Goal: Task Accomplishment & Management: Manage account settings

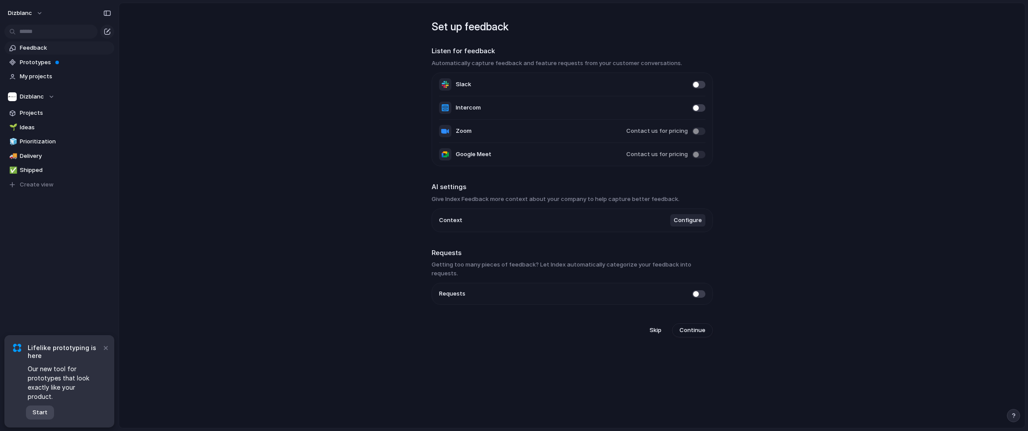
click at [47, 409] on button "Start" at bounding box center [40, 412] width 28 height 14
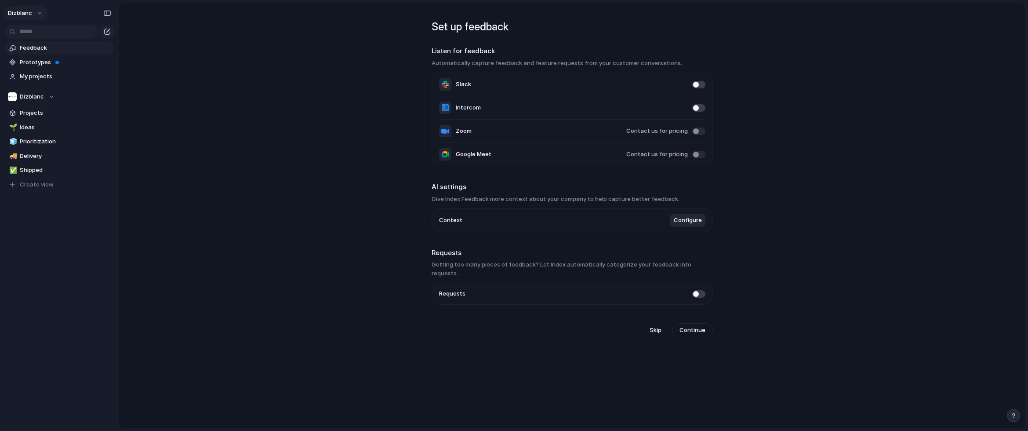
click at [37, 12] on button "Dizblanc" at bounding box center [25, 13] width 43 height 14
click at [43, 31] on li "Settings" at bounding box center [42, 33] width 73 height 14
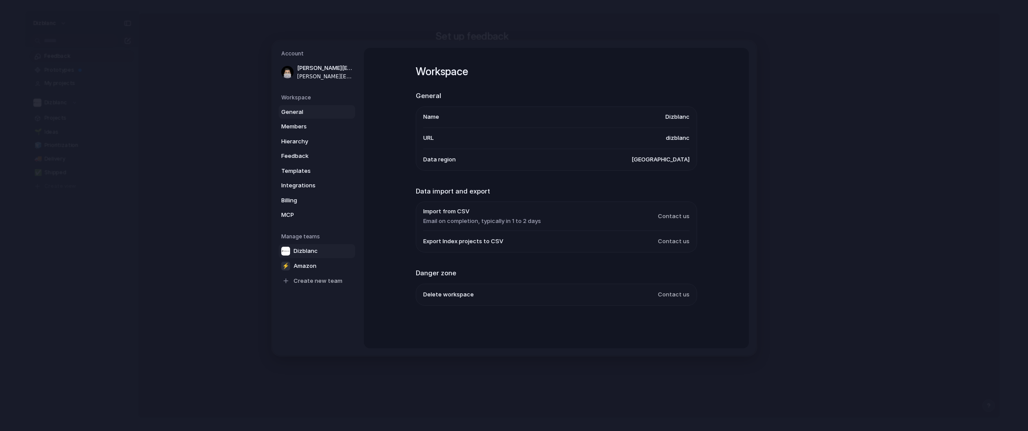
click at [289, 248] on div at bounding box center [285, 250] width 9 height 9
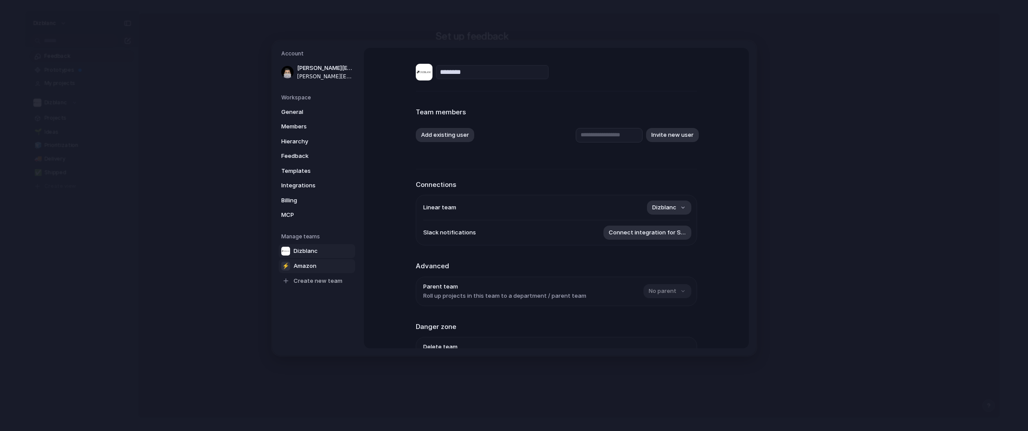
click at [306, 263] on span "Amazon" at bounding box center [304, 265] width 23 height 9
click at [654, 289] on span "Dizblanc" at bounding box center [664, 291] width 24 height 9
drag, startPoint x: 919, startPoint y: 297, endPoint x: 812, endPoint y: 268, distance: 110.7
click at [918, 297] on div "No team Dizblanc" at bounding box center [514, 215] width 1028 height 431
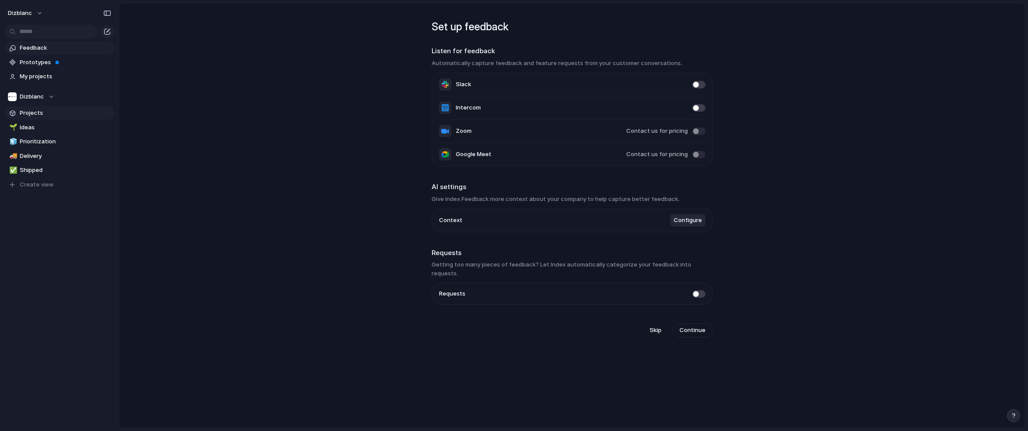
click at [40, 107] on link "Projects" at bounding box center [59, 112] width 110 height 13
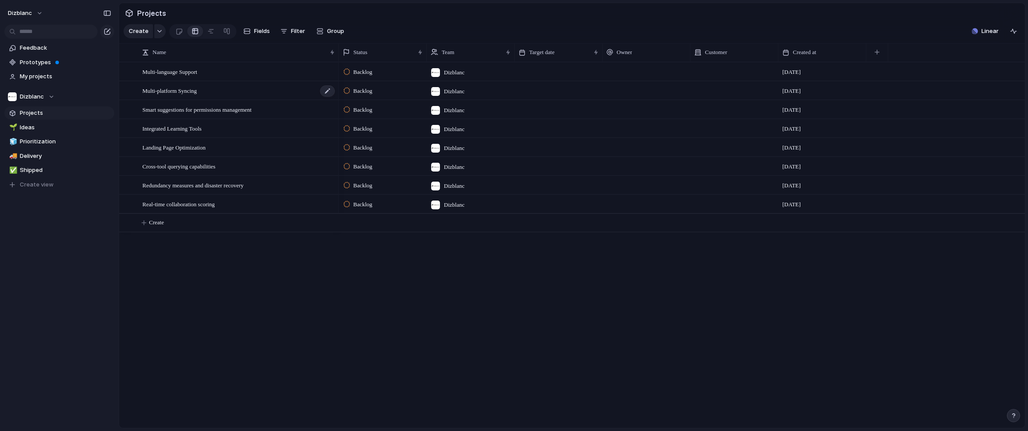
click at [172, 93] on span "Multi-platform Syncing" at bounding box center [169, 90] width 54 height 10
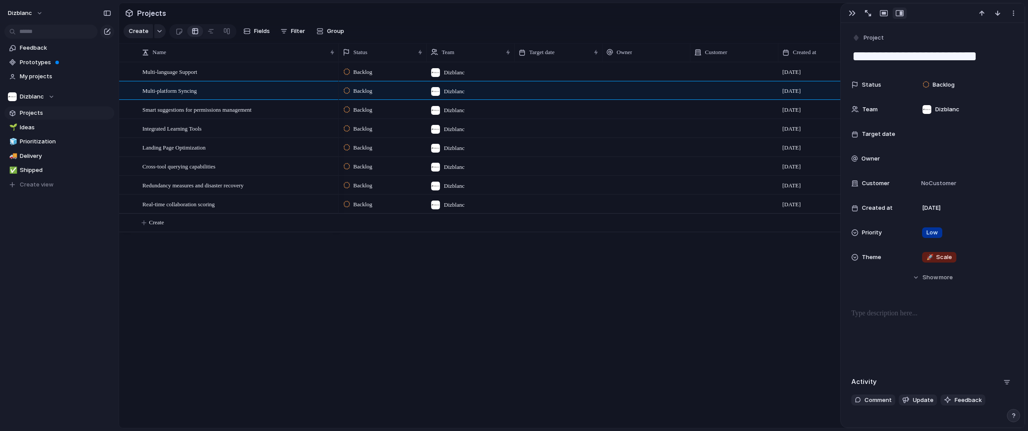
click at [595, 255] on div "Backlog Dizblanc [DATE] Backlog Dizblanc [DATE] Backlog Dizblanc [DATE] Backlog…" at bounding box center [682, 245] width 686 height 366
click at [193, 70] on span "Multi-language Support" at bounding box center [169, 71] width 55 height 10
type textarea "**********"
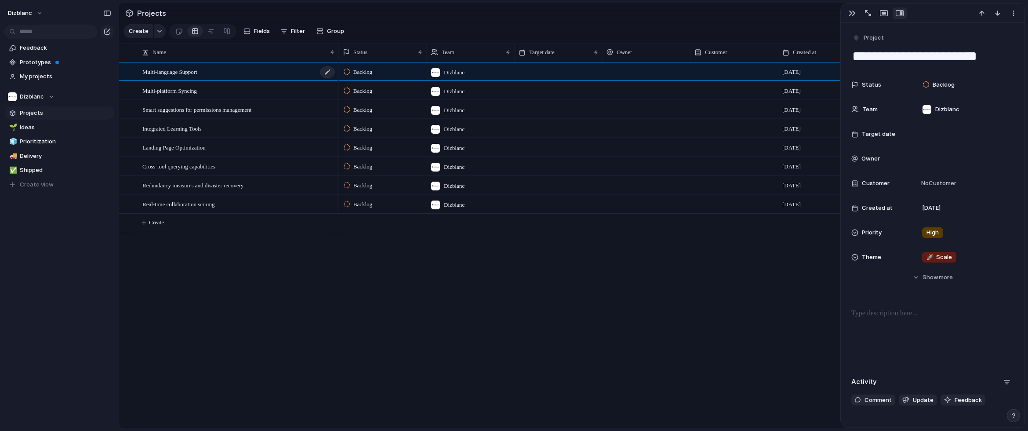
click at [191, 71] on span "Multi-language Support" at bounding box center [169, 71] width 55 height 10
click at [748, 261] on div "Backlog Dizblanc [DATE] Backlog Dizblanc [DATE] Backlog Dizblanc [DATE] Backlog…" at bounding box center [682, 245] width 686 height 366
click at [843, 13] on div at bounding box center [932, 13] width 184 height 19
click at [851, 12] on div "button" at bounding box center [851, 13] width 7 height 7
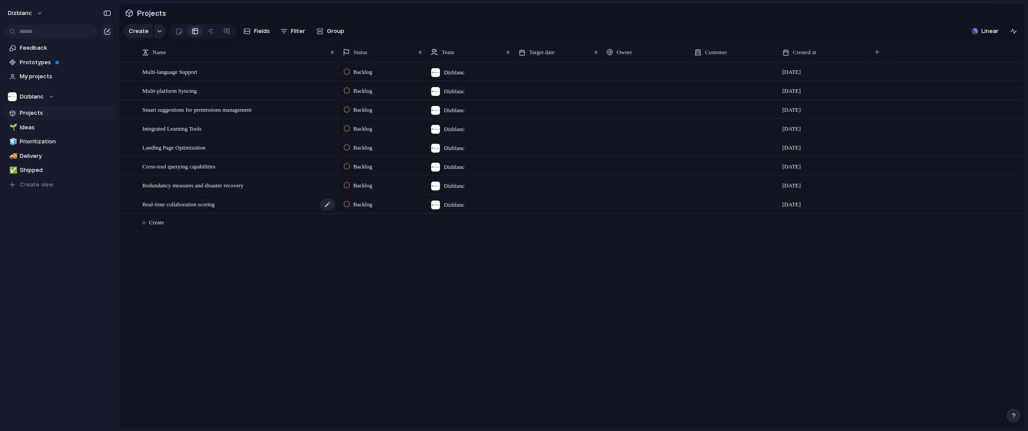
click at [154, 202] on span "Real-time collaboration scoring" at bounding box center [178, 204] width 72 height 10
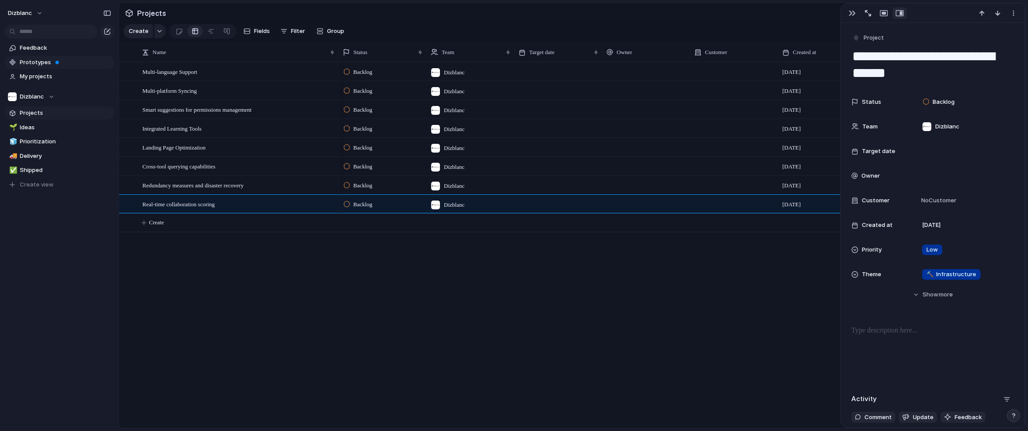
click at [38, 60] on span "Prototypes" at bounding box center [65, 62] width 91 height 9
click at [30, 75] on span "My projects" at bounding box center [65, 76] width 91 height 9
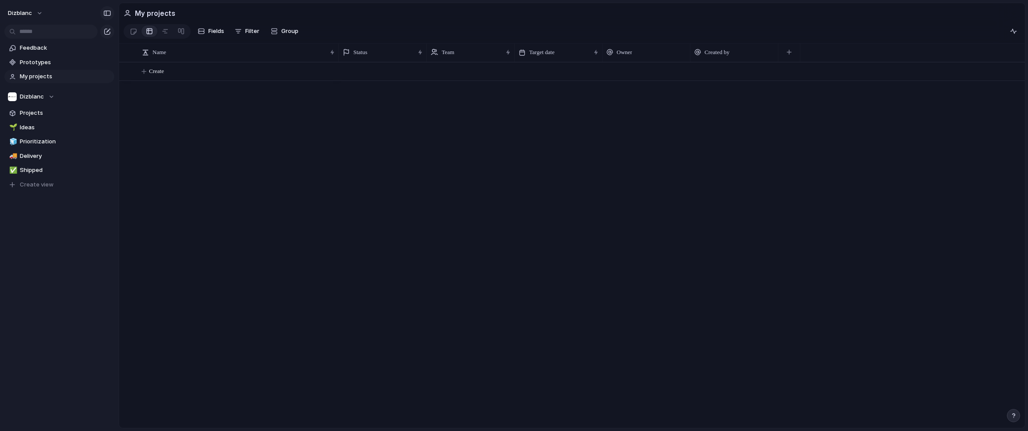
click at [110, 13] on div "button" at bounding box center [107, 13] width 8 height 6
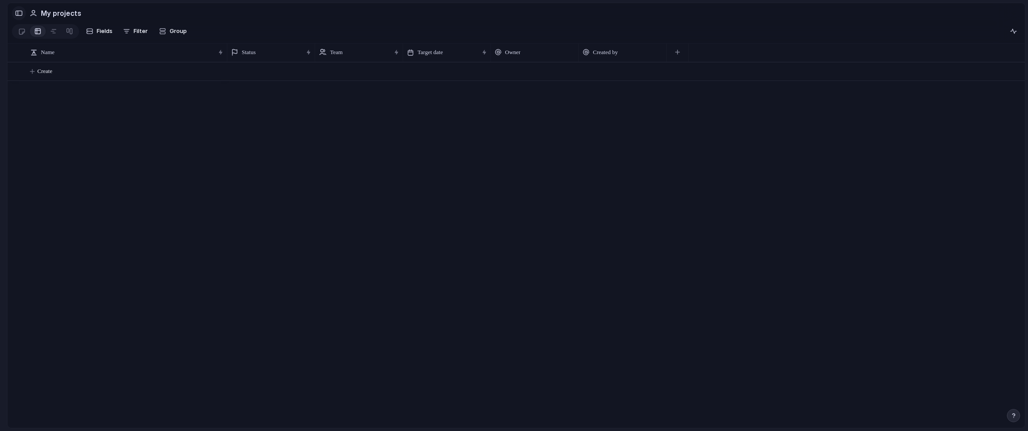
click at [17, 15] on div "button" at bounding box center [19, 13] width 8 height 6
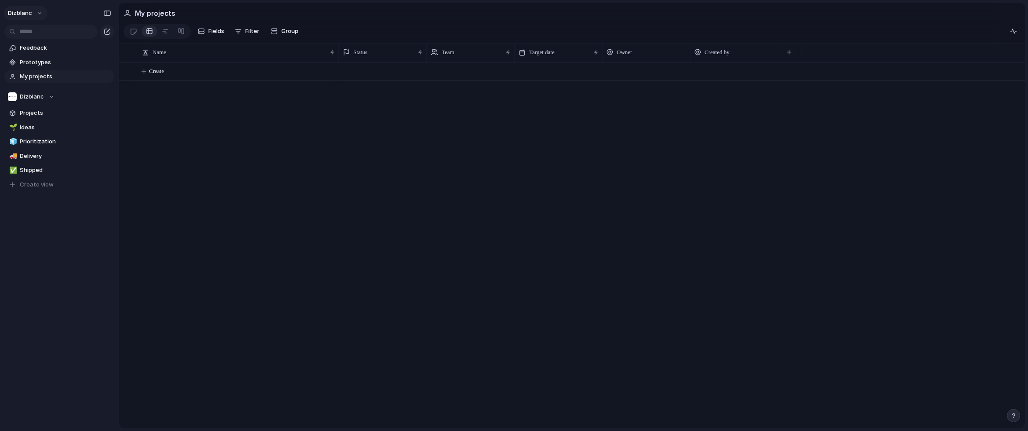
click at [33, 13] on button "Dizblanc" at bounding box center [25, 13] width 43 height 14
click at [105, 117] on li "Forest" at bounding box center [107, 117] width 52 height 14
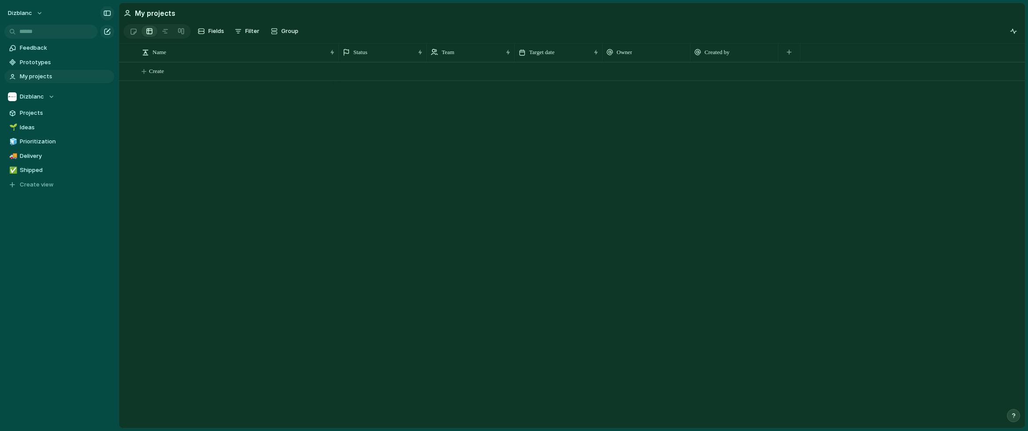
click at [105, 14] on div "button" at bounding box center [107, 13] width 8 height 6
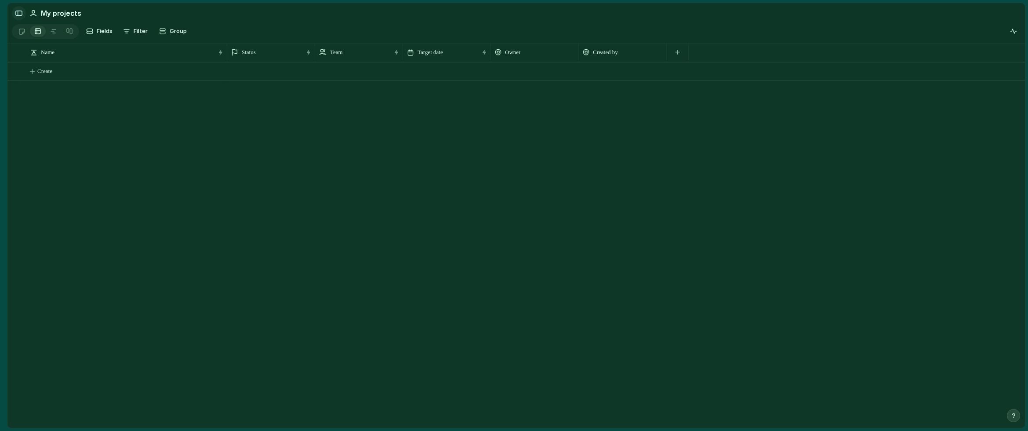
click at [15, 15] on div "button" at bounding box center [19, 13] width 8 height 6
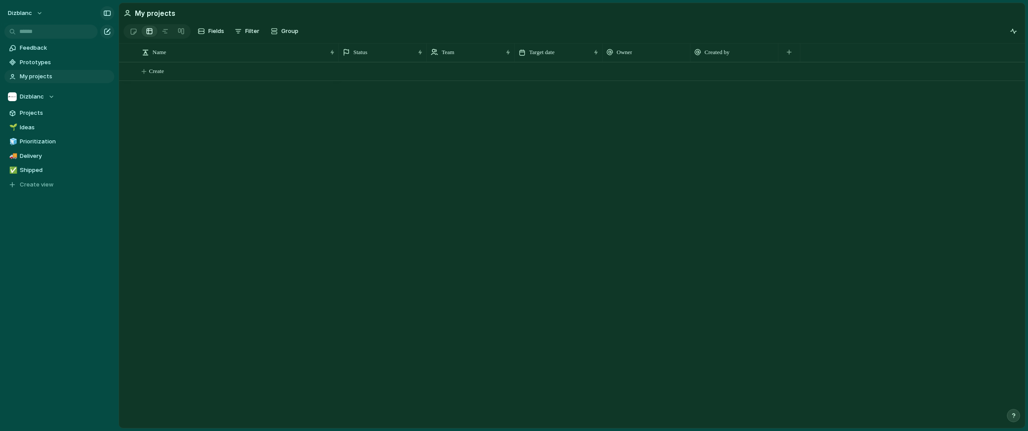
click at [109, 12] on div "button" at bounding box center [107, 13] width 8 height 6
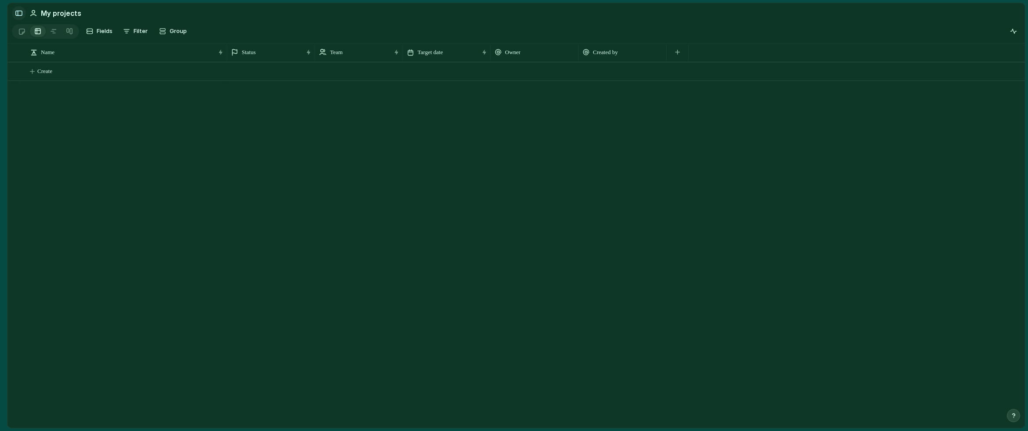
click at [16, 13] on div "button" at bounding box center [19, 13] width 8 height 6
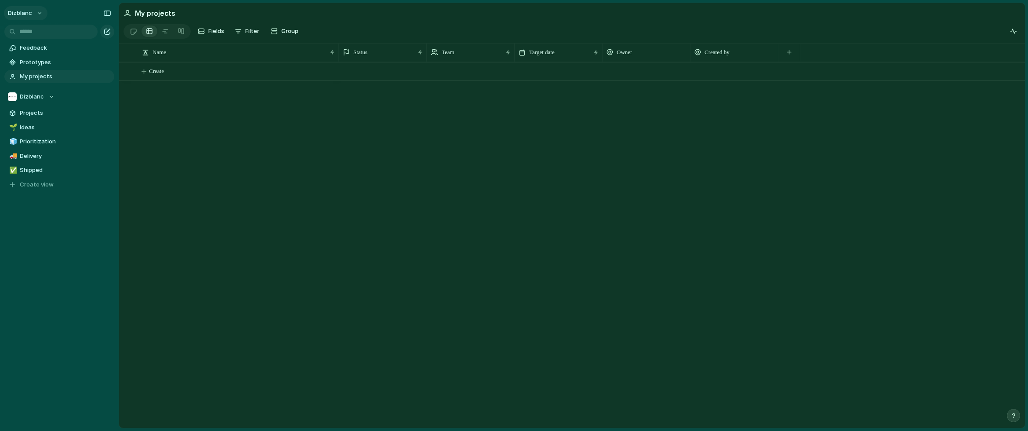
click at [40, 14] on button "Dizblanc" at bounding box center [25, 13] width 43 height 14
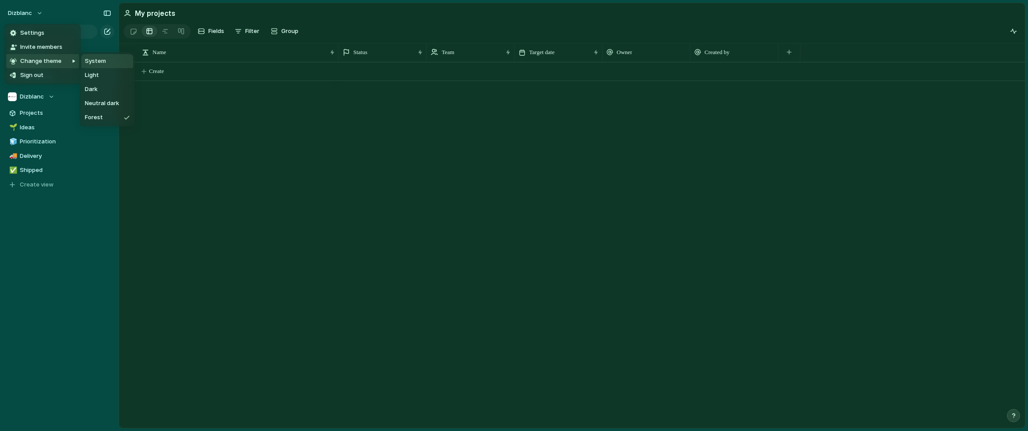
click at [89, 62] on span "System" at bounding box center [95, 61] width 21 height 9
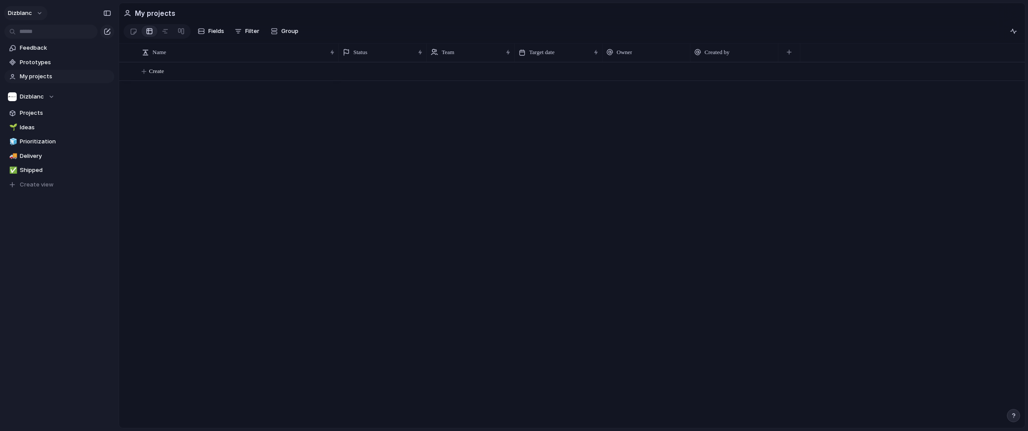
click at [29, 15] on span "Dizblanc" at bounding box center [20, 13] width 24 height 9
click at [32, 32] on span "Settings" at bounding box center [32, 33] width 24 height 9
click at [26, 170] on span "Shipped" at bounding box center [65, 170] width 91 height 9
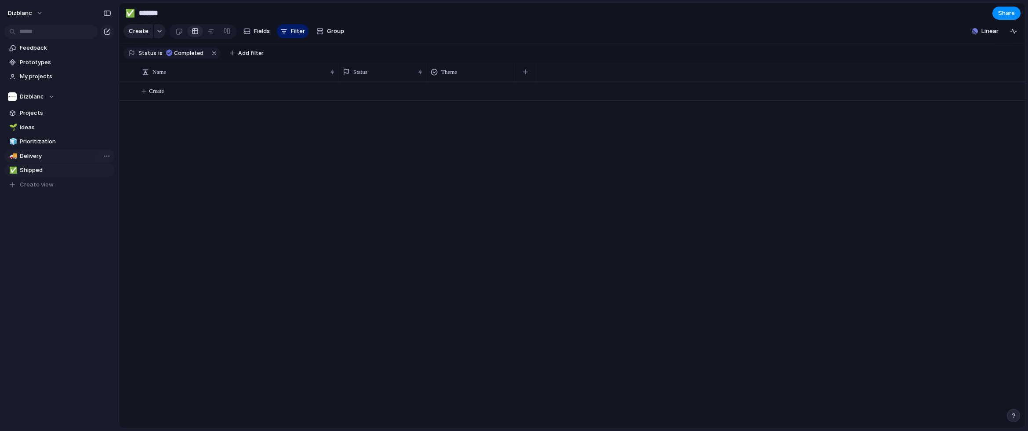
click at [25, 152] on span "Delivery" at bounding box center [65, 156] width 91 height 9
click at [27, 142] on span "Prioritization" at bounding box center [65, 141] width 91 height 9
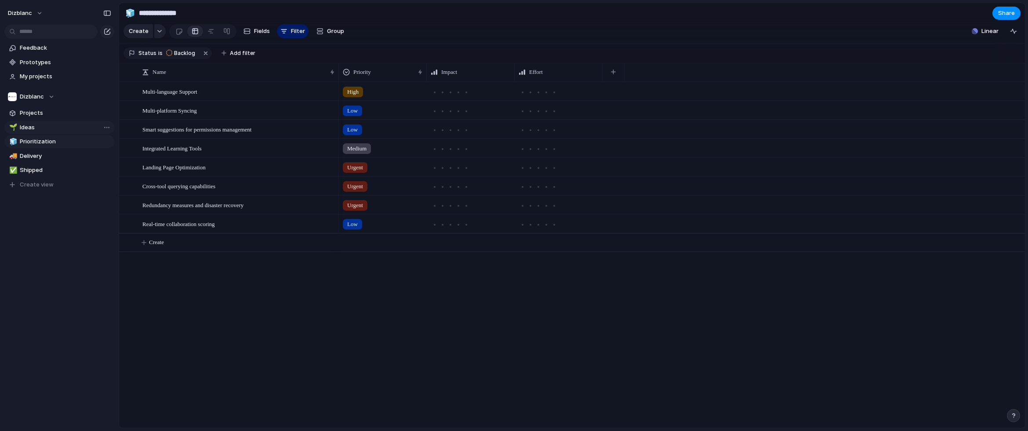
click at [33, 126] on span "Ideas" at bounding box center [65, 127] width 91 height 9
type input "*****"
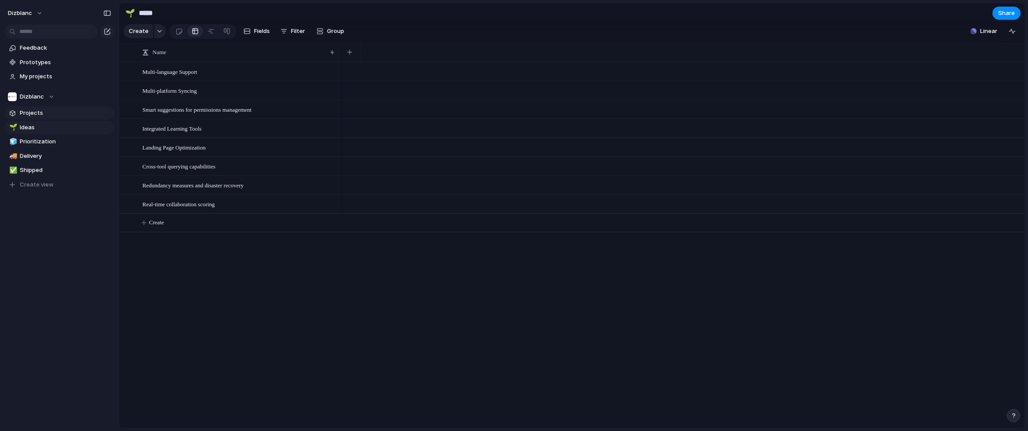
click at [30, 110] on span "Projects" at bounding box center [65, 113] width 91 height 9
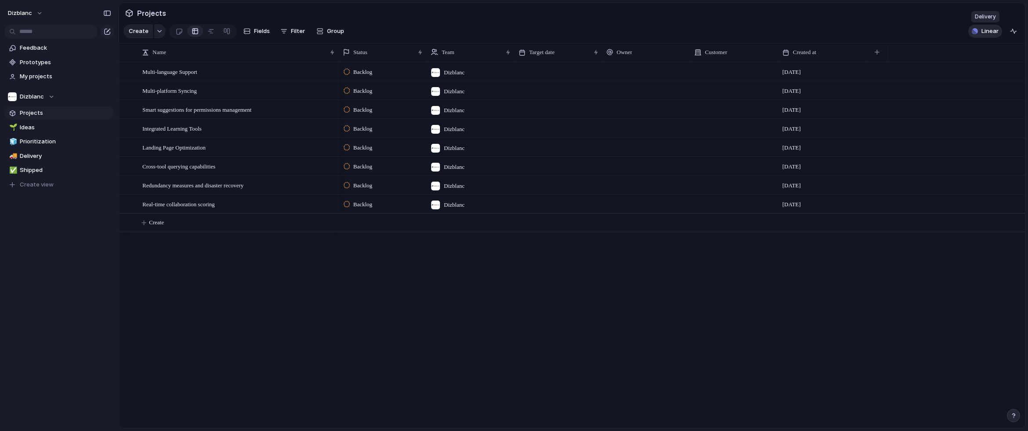
click at [984, 34] on span "Linear" at bounding box center [989, 31] width 17 height 9
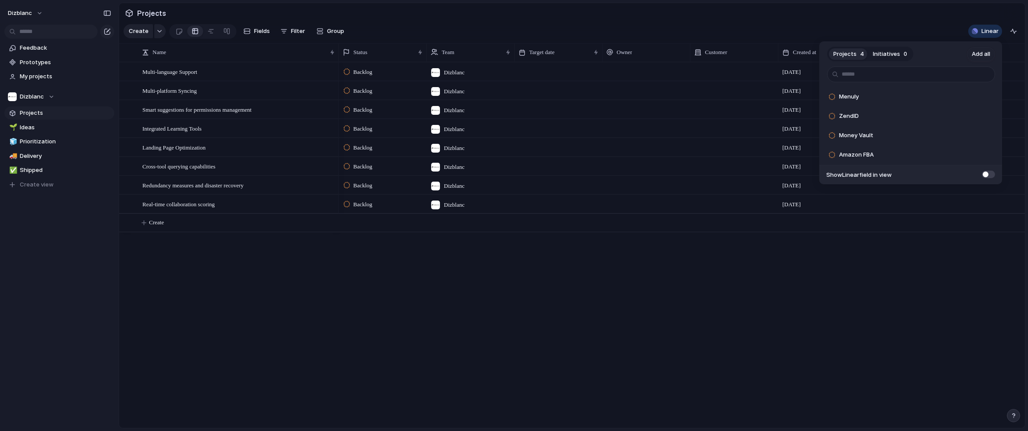
click at [986, 174] on span at bounding box center [988, 173] width 13 height 7
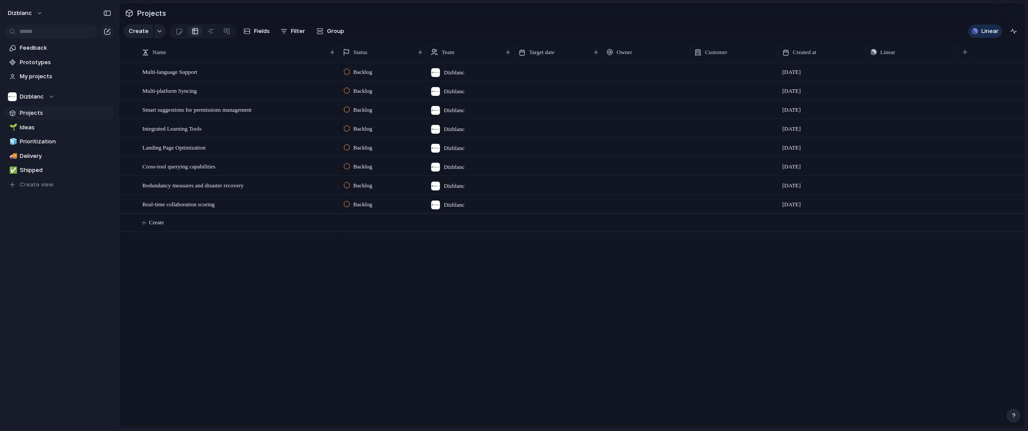
click at [921, 286] on div "Projects 4 Initiatives 0 Add all Menuly Add ZendID Add Money Vault Add Amazon F…" at bounding box center [514, 215] width 1028 height 431
click at [943, 73] on button "button" at bounding box center [944, 71] width 11 height 11
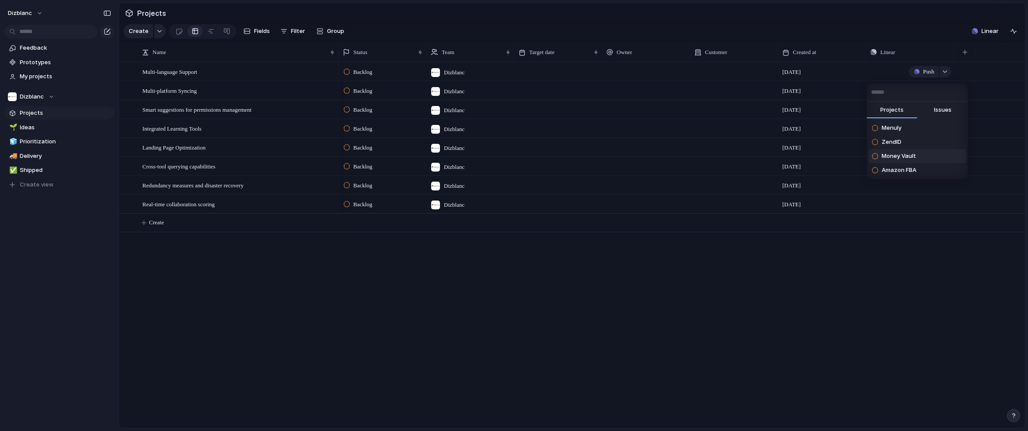
drag, startPoint x: 912, startPoint y: 281, endPoint x: 916, endPoint y: 272, distance: 9.6
click at [912, 280] on div "Projects Issues Menuly ZendID Money Vault Amazon FBA" at bounding box center [514, 215] width 1028 height 431
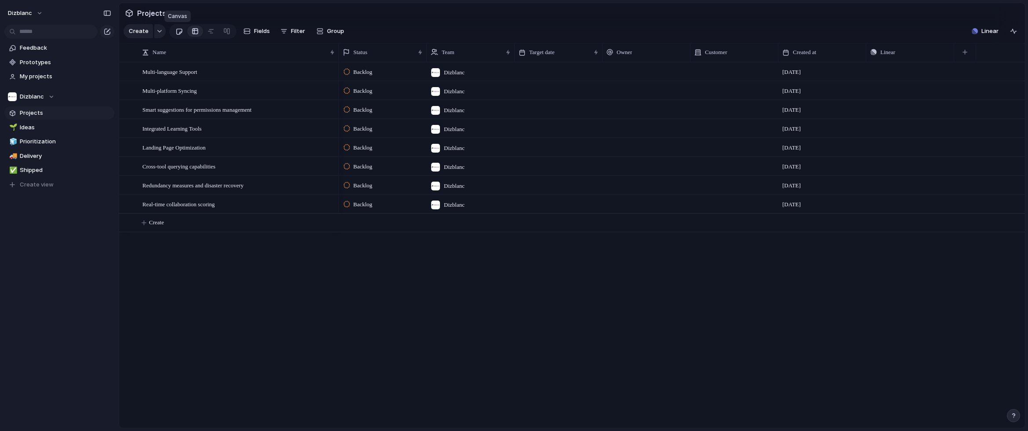
click at [177, 30] on div at bounding box center [178, 31] width 7 height 14
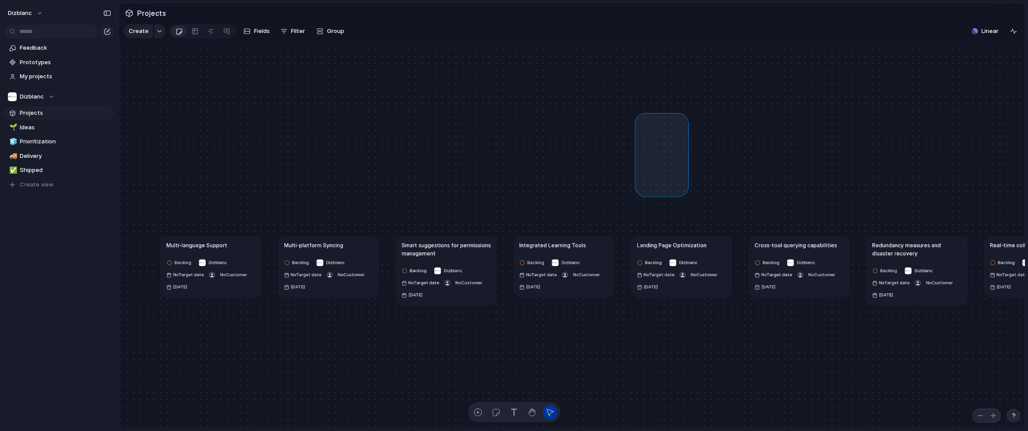
drag, startPoint x: 684, startPoint y: 192, endPoint x: 639, endPoint y: 120, distance: 84.5
click at [206, 33] on link at bounding box center [211, 31] width 16 height 14
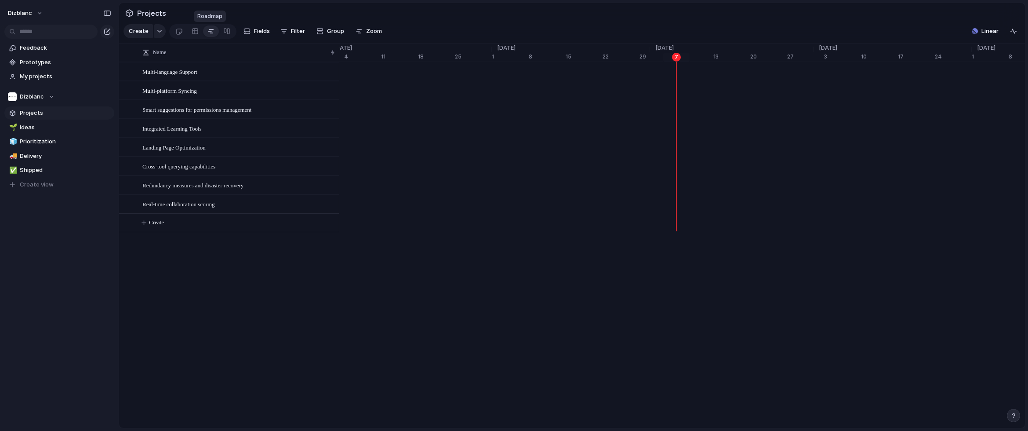
scroll to position [0, 5468]
click at [226, 36] on div at bounding box center [226, 31] width 7 height 14
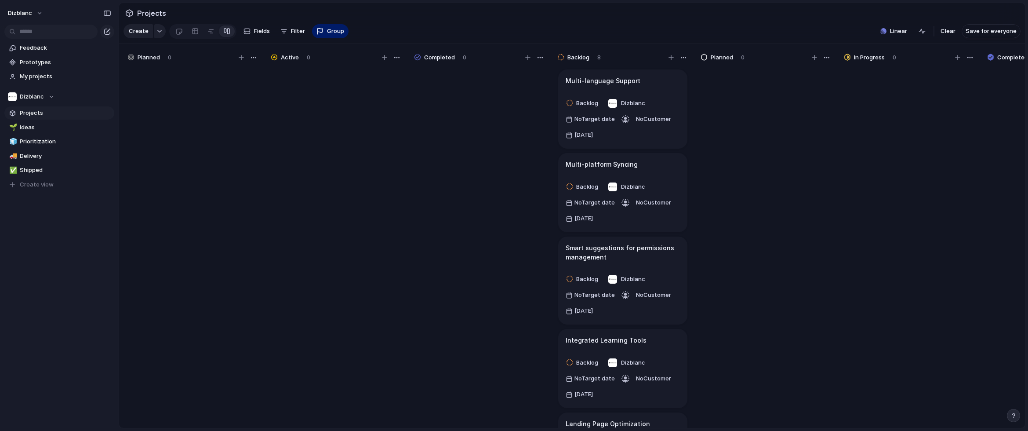
drag, startPoint x: 641, startPoint y: 58, endPoint x: 641, endPoint y: 70, distance: 12.7
click at [560, 66] on div "Backlog 8 Multi-language Support Backlog Dizblanc No Target date No Customer [D…" at bounding box center [622, 242] width 139 height 388
click at [681, 55] on div "button" at bounding box center [683, 57] width 7 height 7
drag, startPoint x: 603, startPoint y: 57, endPoint x: 610, endPoint y: 58, distance: 6.6
click at [604, 57] on div "Change color" at bounding box center [514, 215] width 1028 height 431
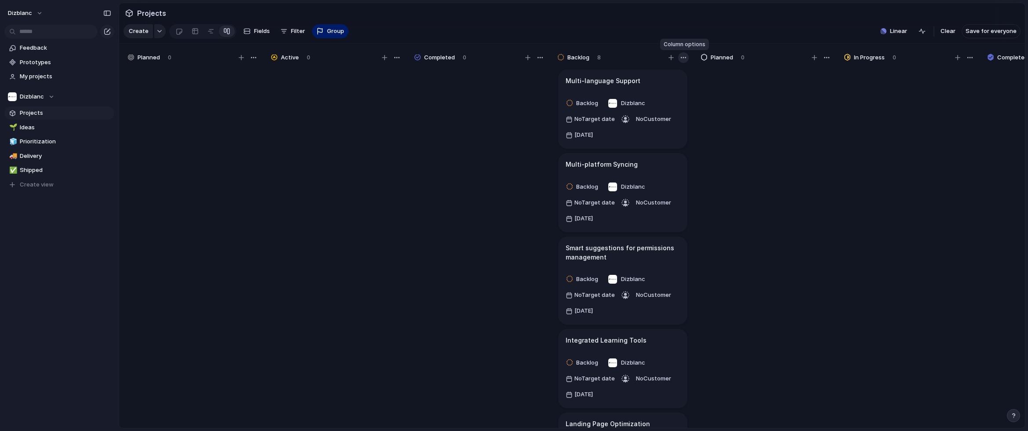
click at [680, 58] on div "button" at bounding box center [683, 57] width 7 height 7
click at [616, 51] on div "Change color" at bounding box center [514, 215] width 1028 height 431
drag, startPoint x: 628, startPoint y: 53, endPoint x: 401, endPoint y: 83, distance: 229.7
click at [401, 83] on div "Planned 0 Active 0 Completed 0 Backlog 8 Multi-language Support Backlog Dizblan…" at bounding box center [694, 237] width 1150 height 389
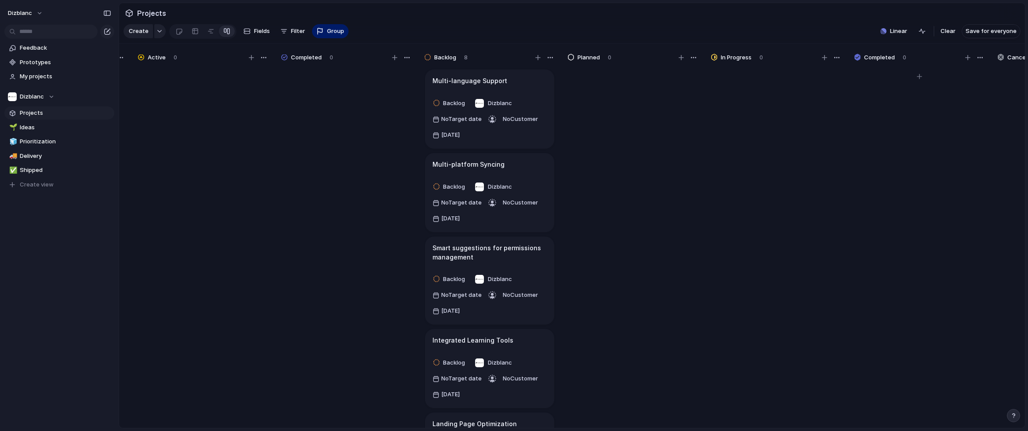
scroll to position [0, 245]
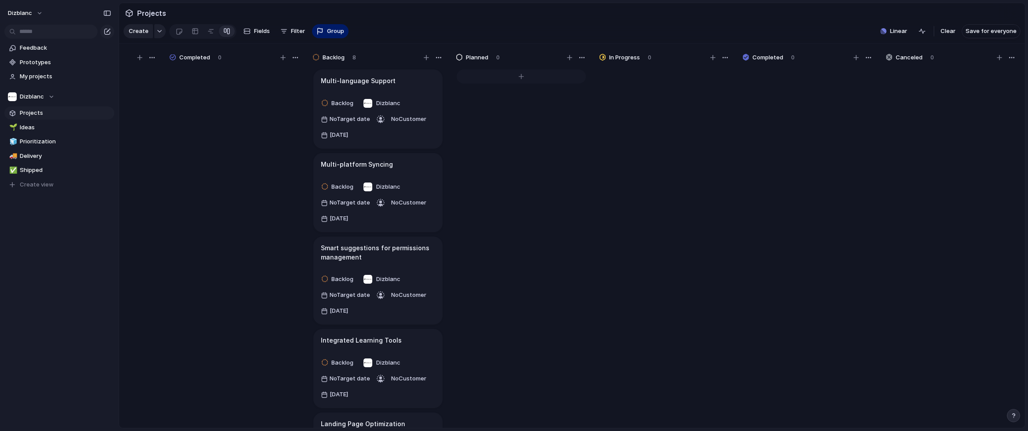
click at [519, 78] on div at bounding box center [520, 76] width 129 height 14
click at [522, 73] on div at bounding box center [520, 76] width 129 height 14
click at [514, 73] on div at bounding box center [520, 76] width 129 height 14
click at [543, 241] on div at bounding box center [521, 252] width 132 height 368
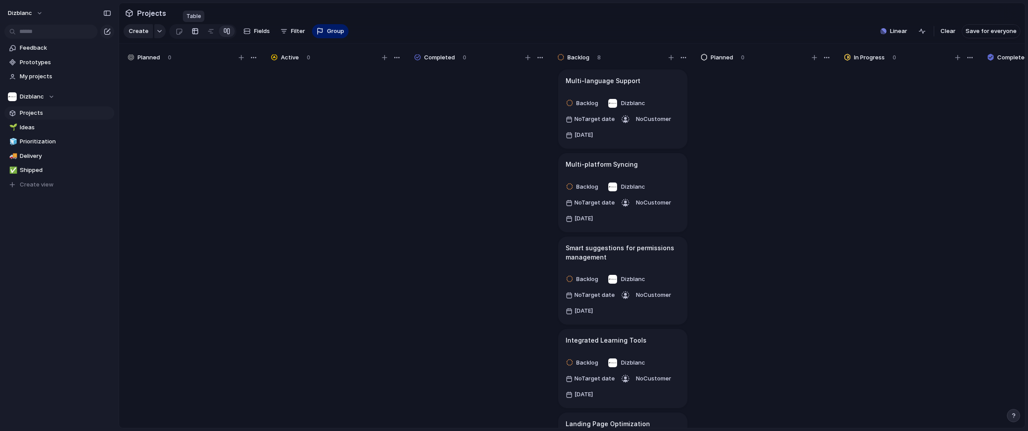
click at [194, 30] on div at bounding box center [195, 31] width 7 height 14
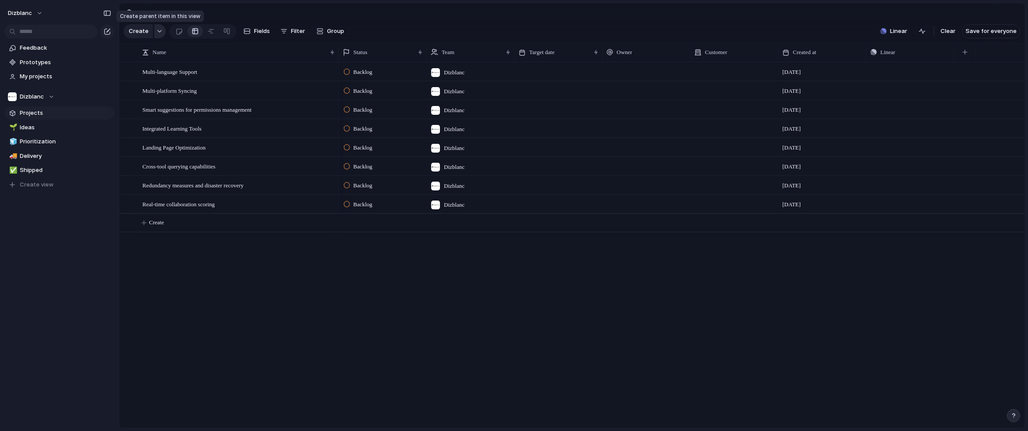
click at [161, 32] on button "button" at bounding box center [159, 31] width 11 height 14
click at [159, 31] on div "Goal Program Initiative Launch Project Customize" at bounding box center [514, 215] width 1028 height 431
click at [23, 59] on span "Prototypes" at bounding box center [65, 62] width 91 height 9
click at [47, 158] on span "Delivery" at bounding box center [65, 156] width 91 height 9
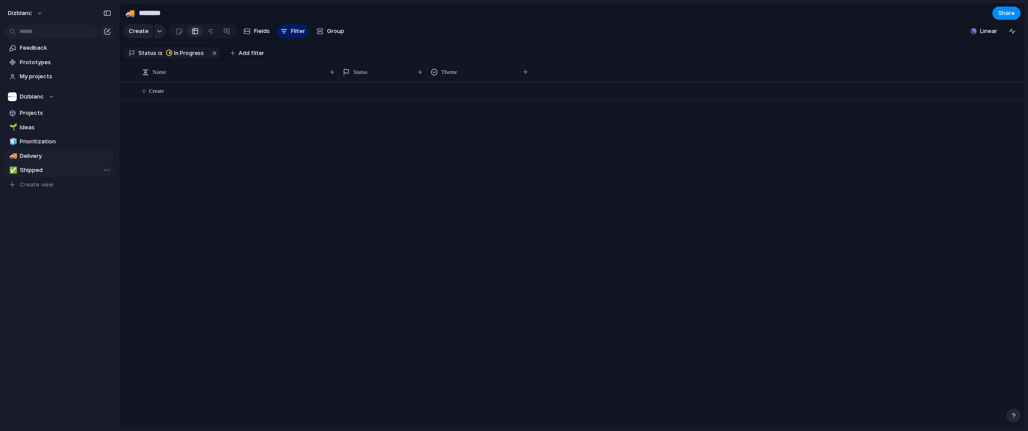
click at [33, 173] on span "Shipped" at bounding box center [65, 170] width 91 height 9
click at [54, 141] on span "Prioritization" at bounding box center [65, 141] width 91 height 9
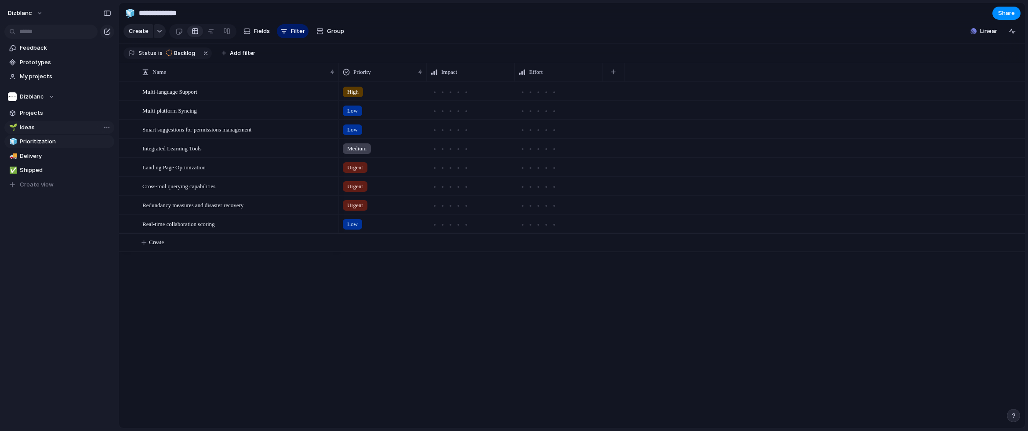
click at [57, 125] on span "Ideas" at bounding box center [65, 127] width 91 height 9
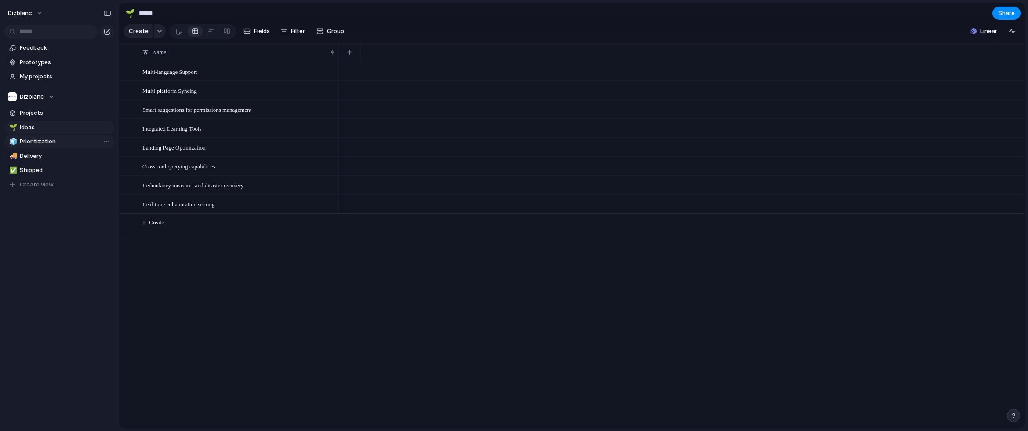
click at [40, 143] on span "Prioritization" at bounding box center [65, 141] width 91 height 9
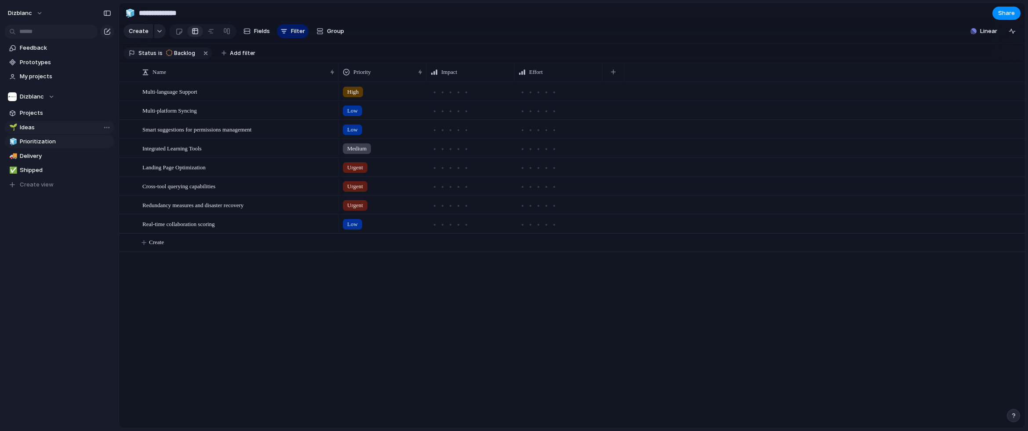
click at [33, 129] on span "Ideas" at bounding box center [65, 127] width 91 height 9
type input "*****"
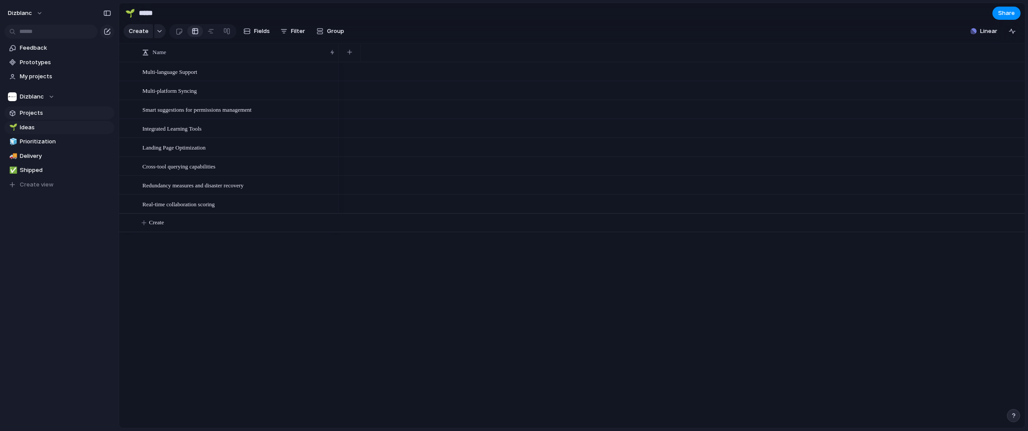
click at [38, 112] on span "Projects" at bounding box center [65, 113] width 91 height 9
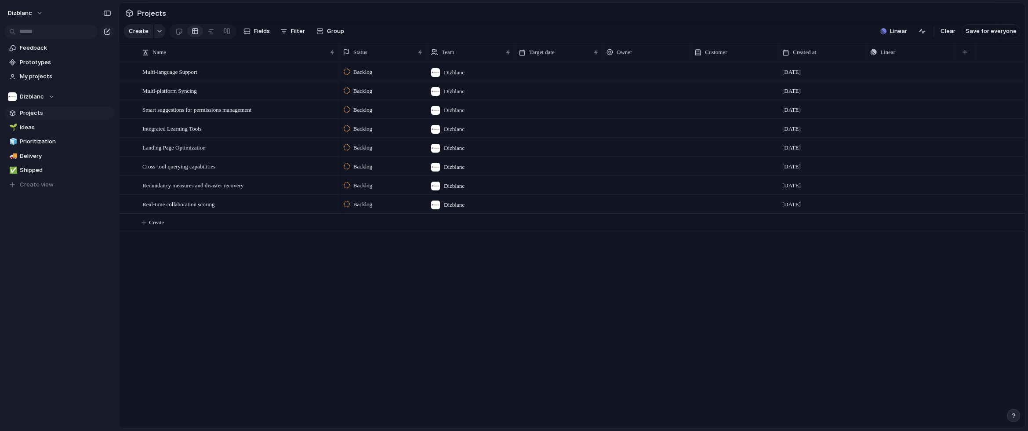
click at [458, 72] on span "Dizblanc" at bounding box center [454, 72] width 21 height 9
click at [295, 311] on div "Dizblanc ⚡ Amazon" at bounding box center [514, 215] width 1028 height 431
click at [125, 205] on div at bounding box center [126, 204] width 7 height 7
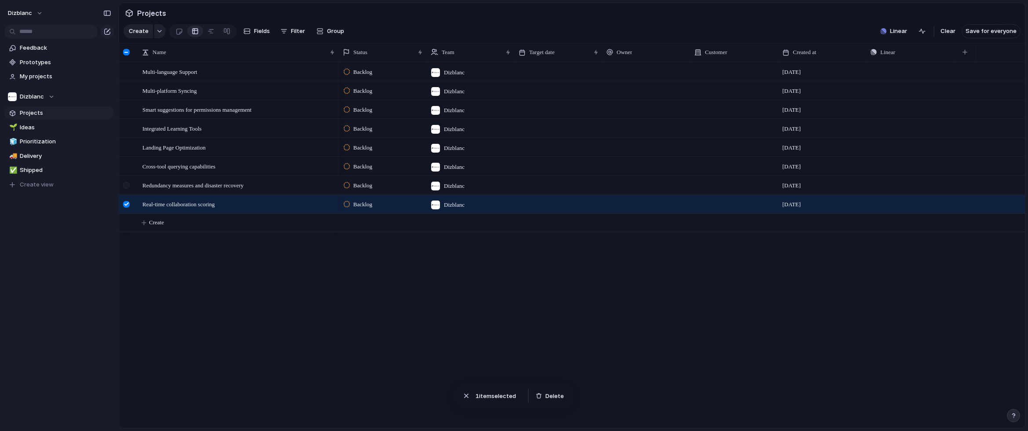
click at [126, 187] on div at bounding box center [126, 185] width 7 height 7
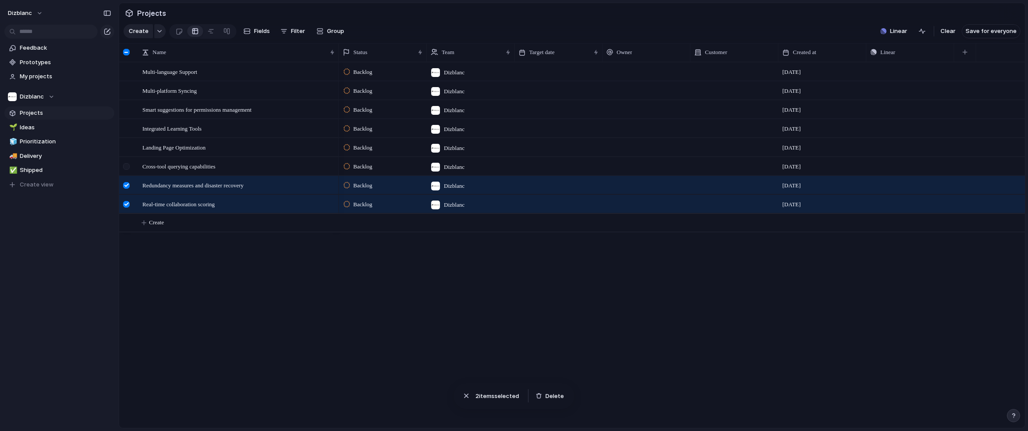
click at [134, 160] on div at bounding box center [128, 169] width 16 height 24
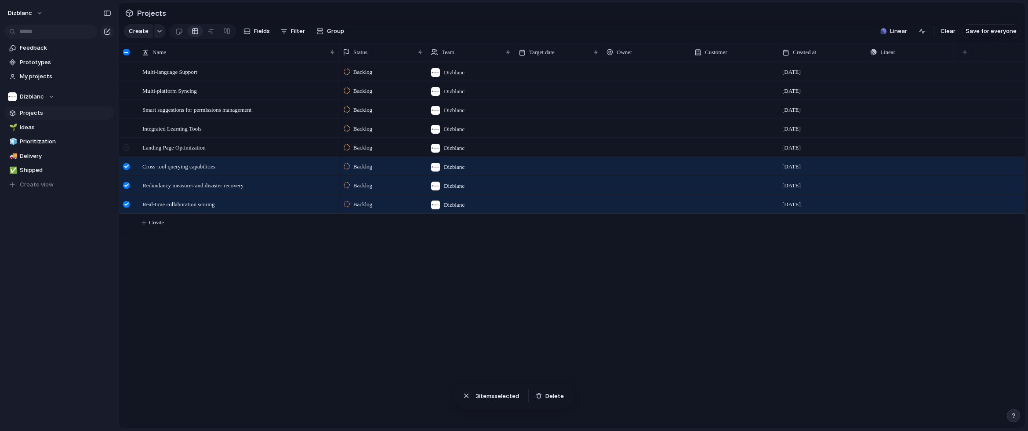
click at [127, 149] on div at bounding box center [126, 147] width 7 height 7
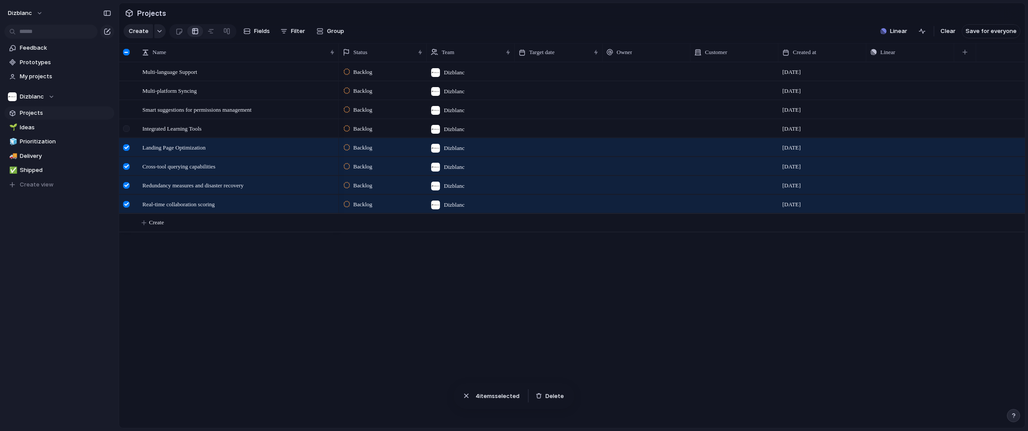
click at [127, 129] on div at bounding box center [126, 128] width 7 height 7
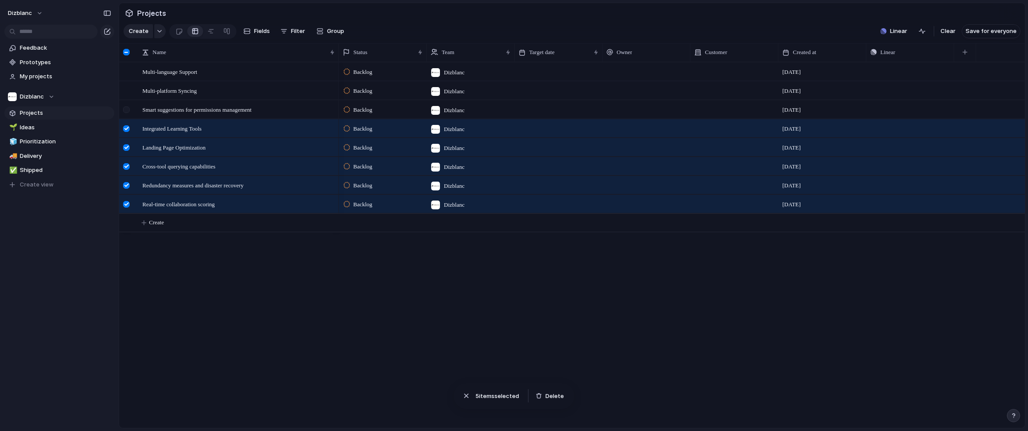
click at [128, 111] on div at bounding box center [126, 109] width 7 height 7
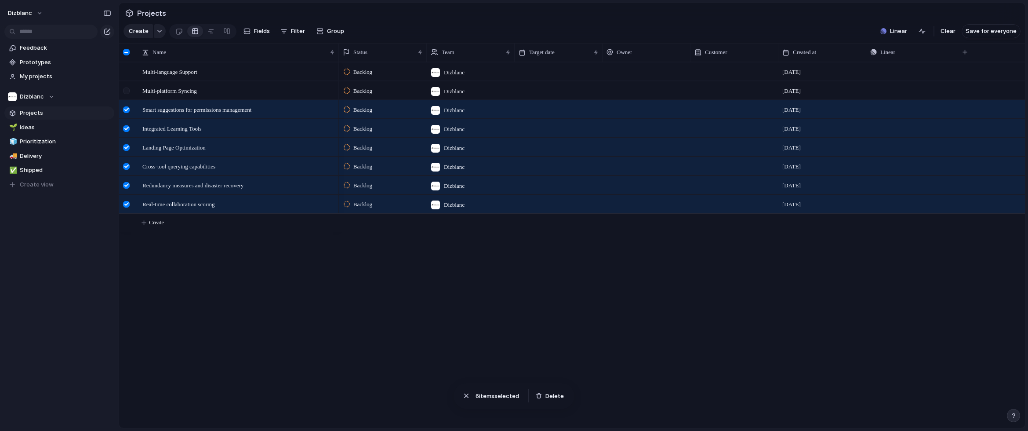
click at [126, 88] on div at bounding box center [126, 90] width 7 height 7
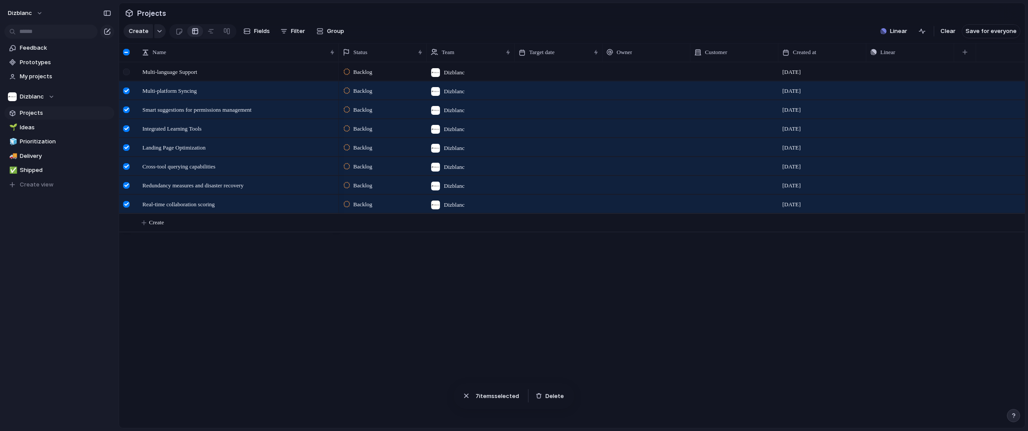
click at [126, 71] on div at bounding box center [126, 72] width 7 height 7
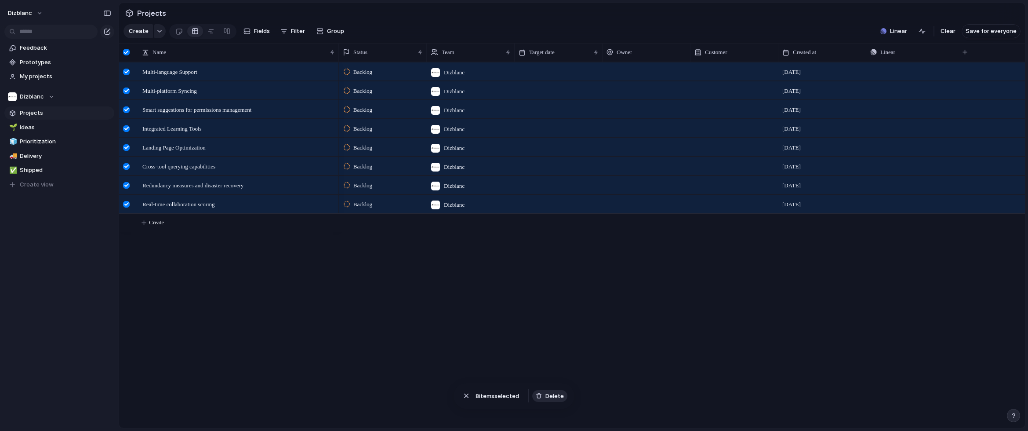
click at [552, 393] on span "Delete" at bounding box center [554, 395] width 18 height 9
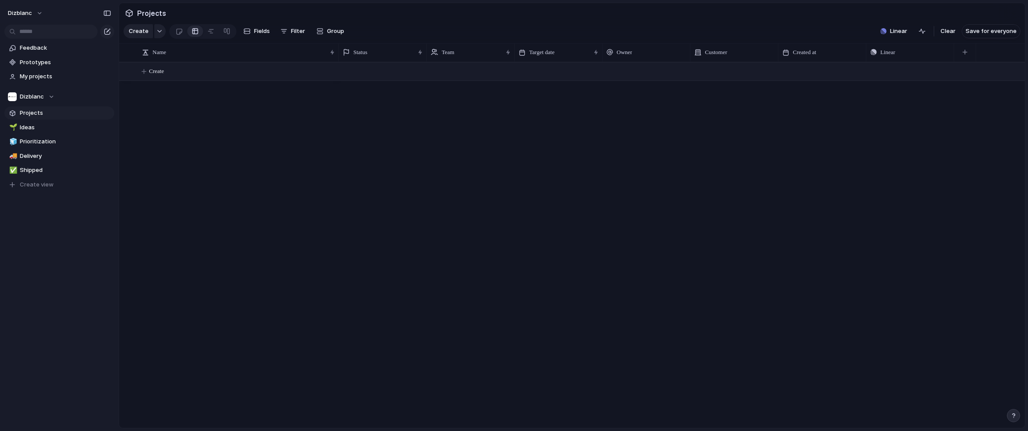
click at [152, 69] on span "Create" at bounding box center [156, 71] width 15 height 9
click at [156, 26] on button "button" at bounding box center [159, 31] width 11 height 14
click at [142, 148] on li "Customize" at bounding box center [161, 143] width 72 height 14
click at [40, 8] on button "Dizblanc" at bounding box center [25, 13] width 43 height 14
click at [37, 28] on li "Settings" at bounding box center [42, 33] width 73 height 14
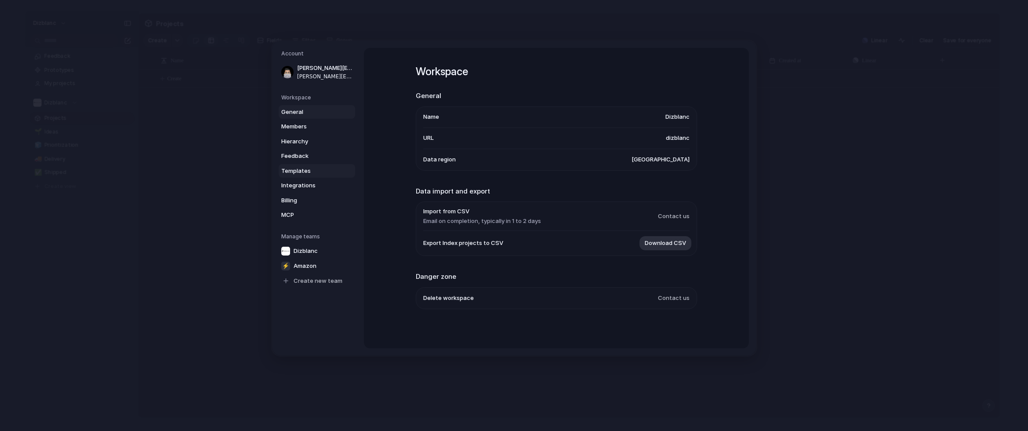
click at [292, 169] on span "Templates" at bounding box center [309, 171] width 56 height 9
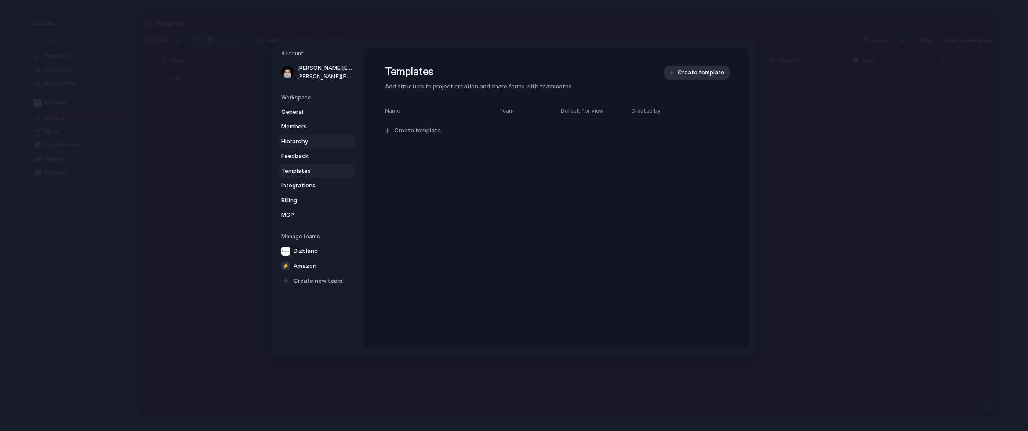
click at [294, 140] on span "Hierarchy" at bounding box center [309, 141] width 56 height 9
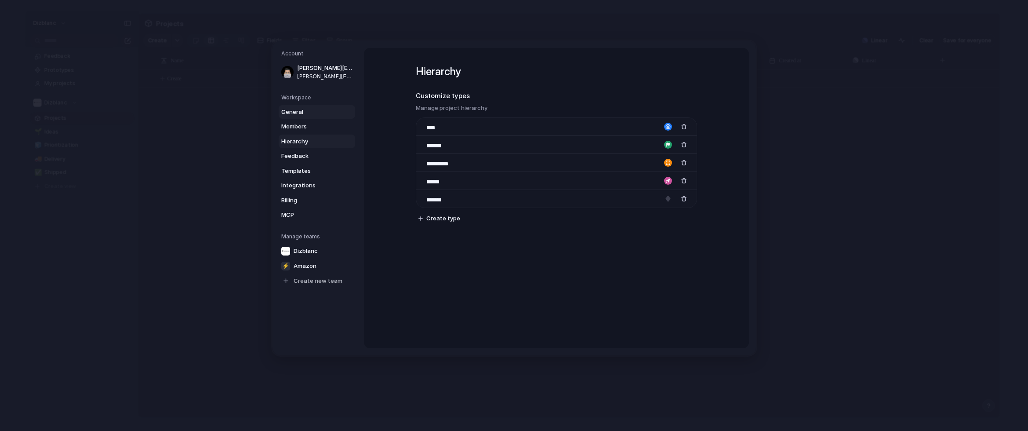
click at [297, 113] on span "General" at bounding box center [309, 112] width 56 height 9
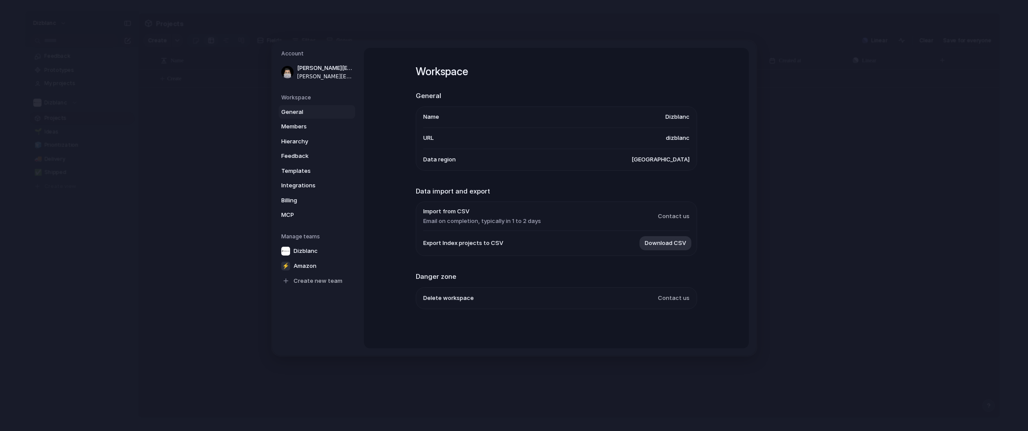
click at [417, 322] on div "Workspace General Name Dizblanc URL dizblanc Data region [GEOGRAPHIC_DATA] Data…" at bounding box center [556, 198] width 281 height 301
click at [441, 297] on span "Delete workspace" at bounding box center [448, 297] width 51 height 9
click at [294, 218] on span "MCP" at bounding box center [309, 214] width 56 height 9
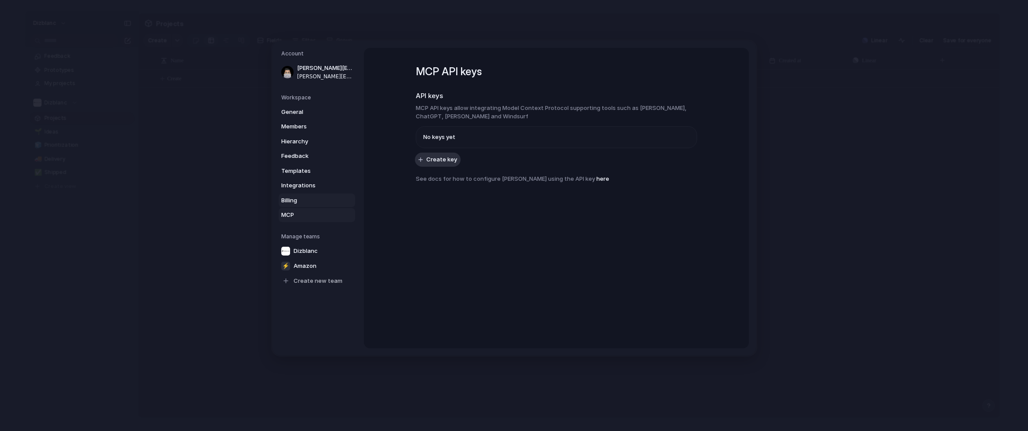
click at [301, 195] on link "Billing" at bounding box center [317, 200] width 76 height 14
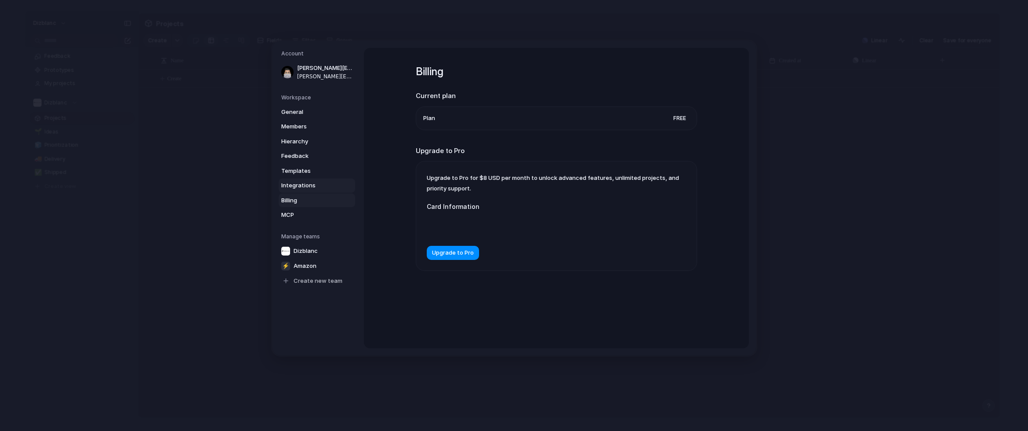
click at [304, 182] on span "Integrations" at bounding box center [309, 185] width 56 height 9
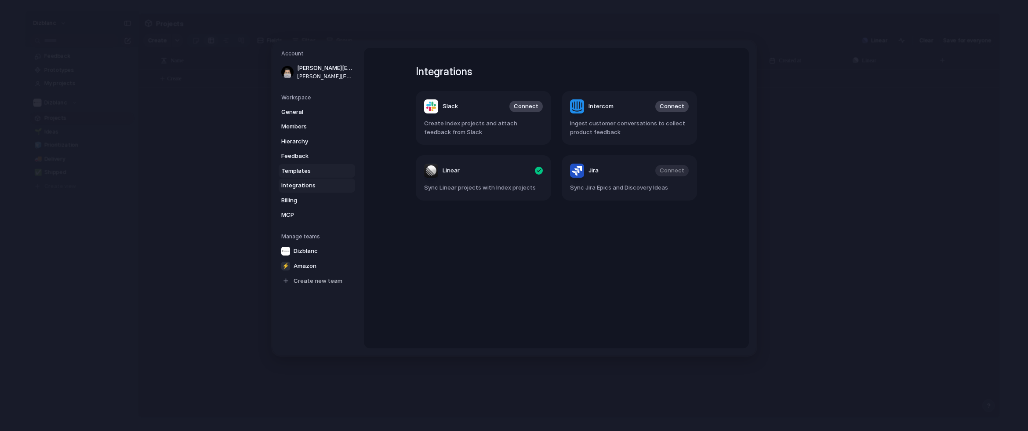
click at [297, 171] on span "Templates" at bounding box center [309, 171] width 56 height 9
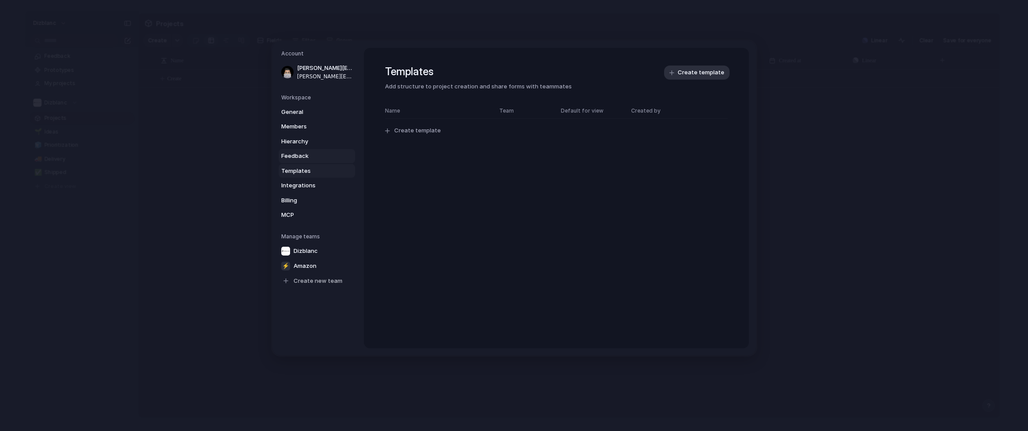
click at [291, 155] on span "Feedback" at bounding box center [309, 156] width 56 height 9
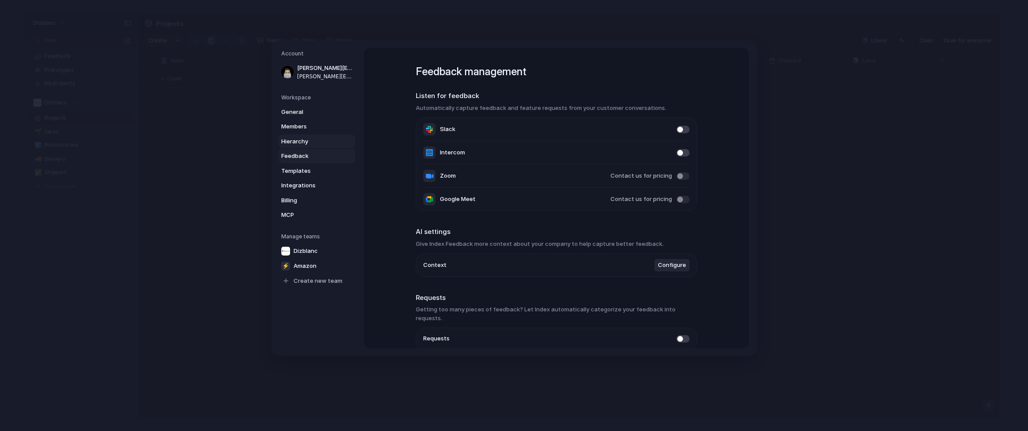
click at [296, 144] on span "Hierarchy" at bounding box center [309, 141] width 56 height 9
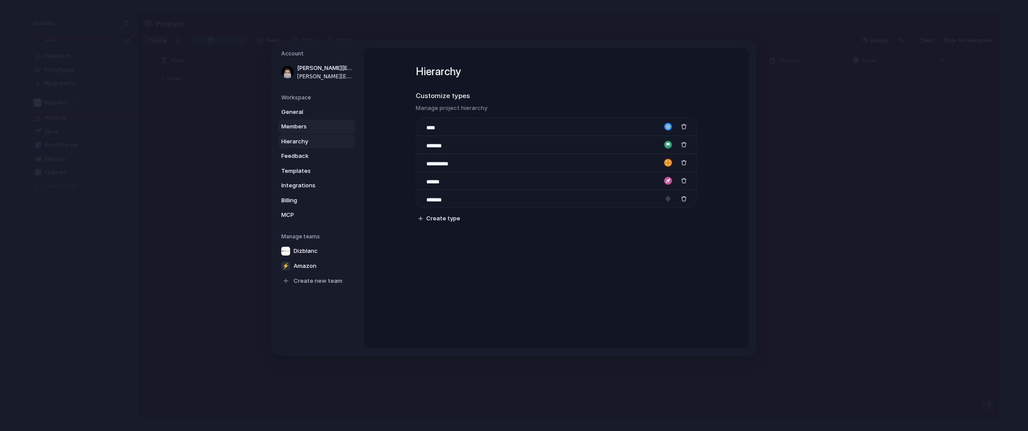
click at [298, 126] on span "Members" at bounding box center [309, 126] width 56 height 9
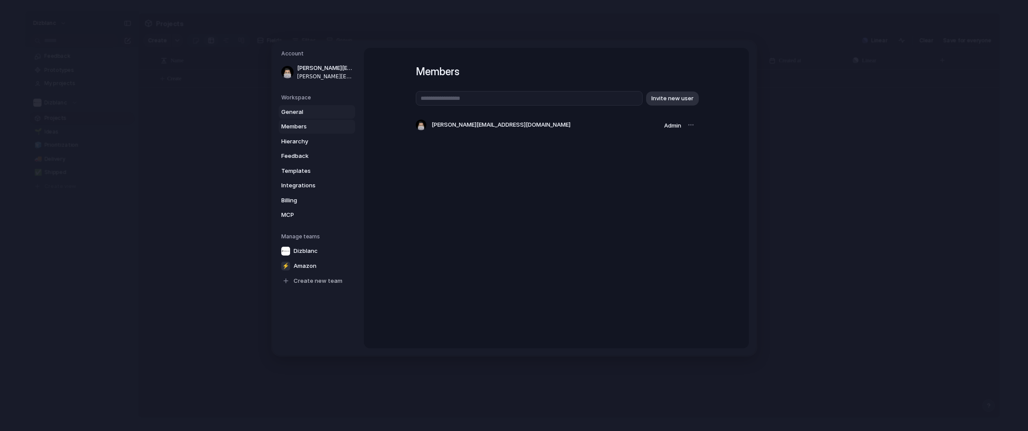
click at [298, 110] on span "General" at bounding box center [309, 112] width 56 height 9
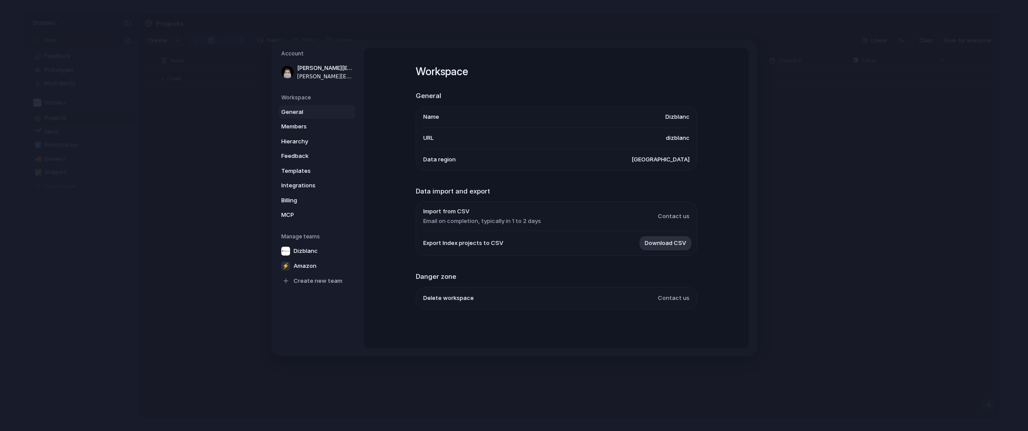
click at [300, 106] on link "General" at bounding box center [317, 112] width 76 height 14
click at [304, 97] on h5 "Workspace" at bounding box center [318, 98] width 74 height 8
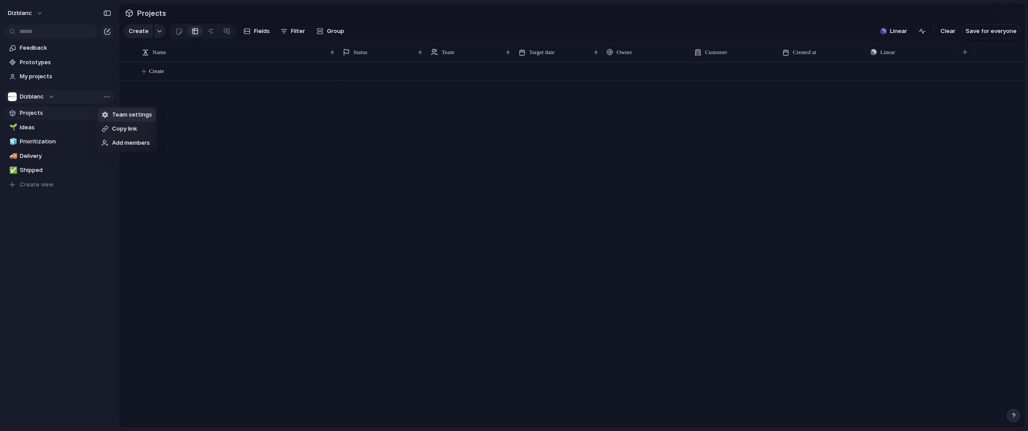
click at [116, 109] on li "Team settings" at bounding box center [127, 115] width 58 height 14
click at [48, 93] on div "Dizblanc" at bounding box center [31, 96] width 47 height 9
click at [43, 147] on span "Amazon" at bounding box center [39, 147] width 23 height 9
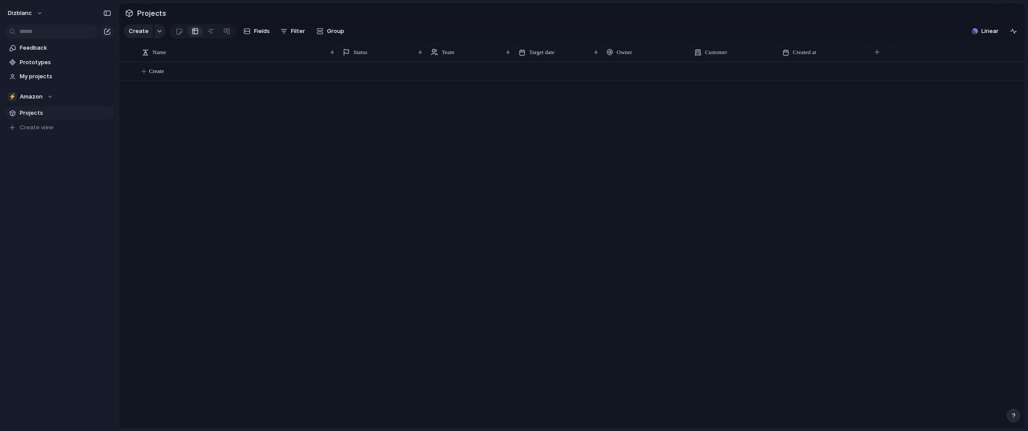
click at [39, 114] on span "Projects" at bounding box center [65, 113] width 91 height 9
click at [48, 94] on div "⚡ Amazon" at bounding box center [30, 96] width 45 height 9
click at [47, 132] on span "Dizblanc" at bounding box center [39, 132] width 24 height 9
click at [25, 109] on span "Projects" at bounding box center [65, 113] width 91 height 9
click at [33, 109] on span "Projects" at bounding box center [65, 113] width 91 height 9
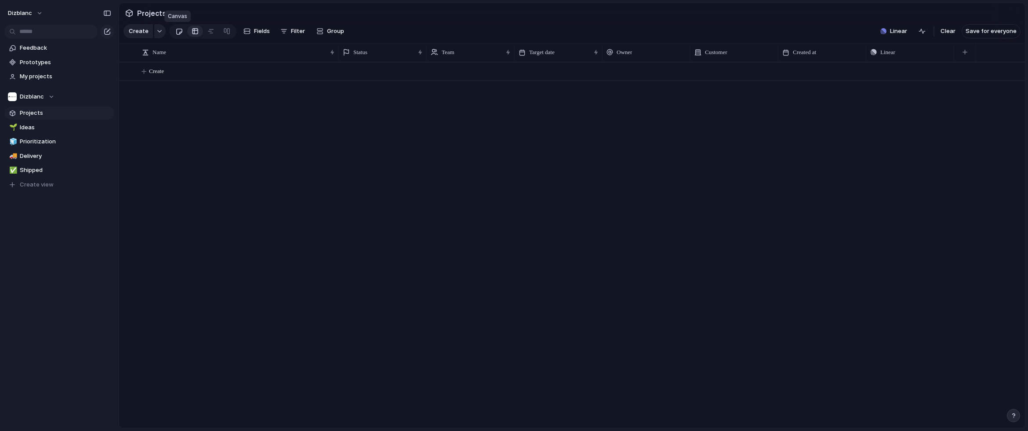
click at [175, 28] on div at bounding box center [178, 31] width 7 height 14
click at [998, 27] on span "Save for everyone" at bounding box center [990, 31] width 51 height 9
